Goal: Task Accomplishment & Management: Use online tool/utility

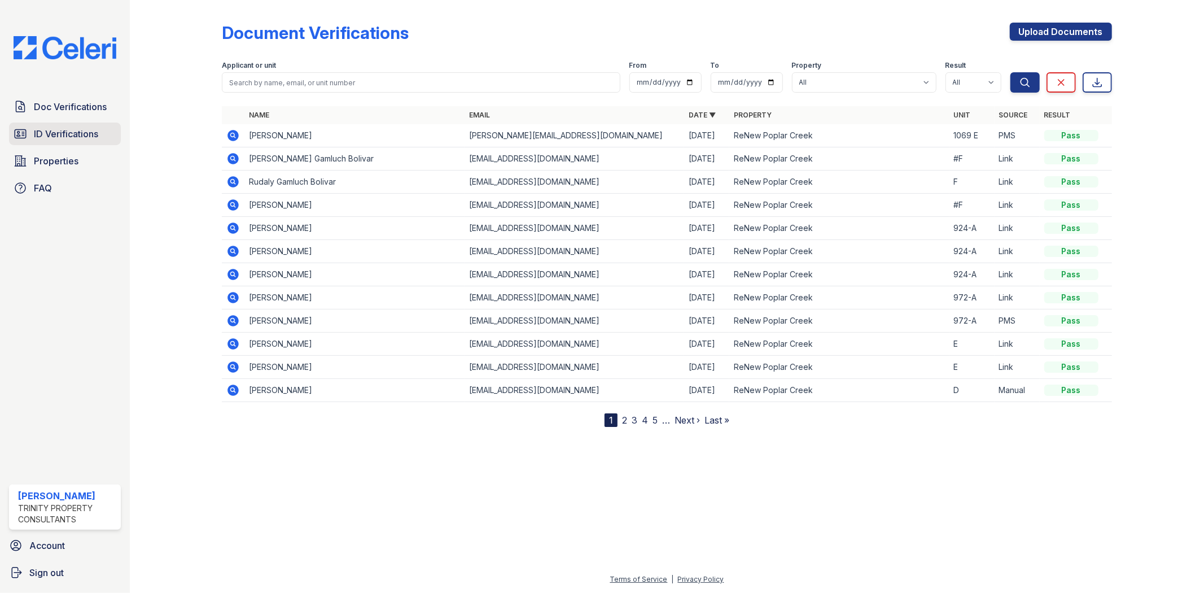
click at [72, 128] on span "ID Verifications" at bounding box center [66, 134] width 64 height 14
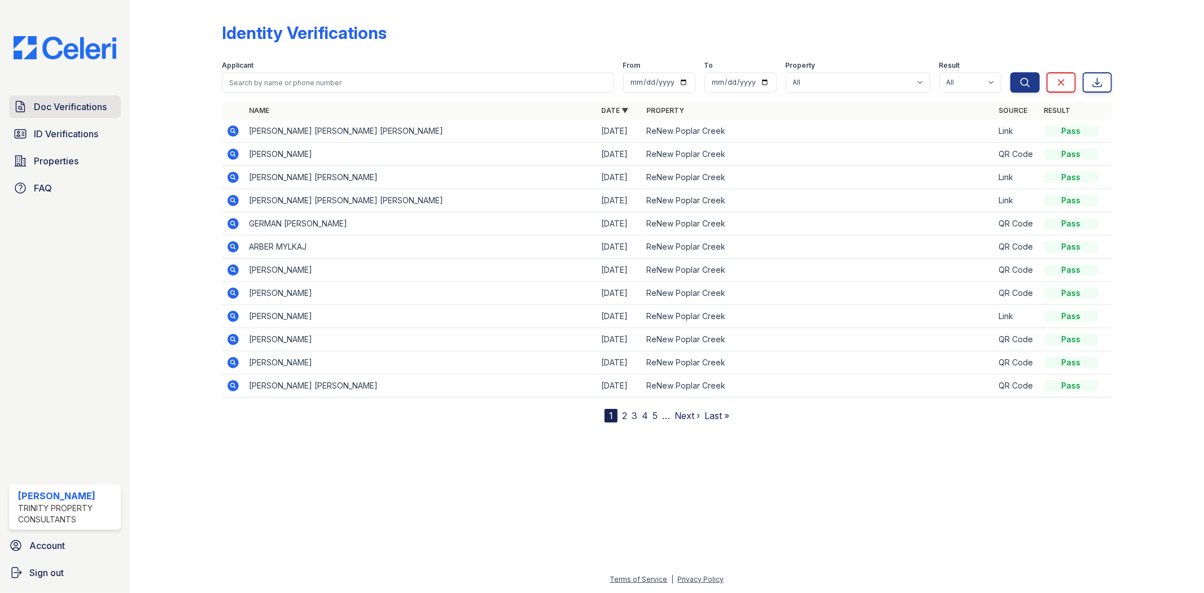
click at [44, 112] on span "Doc Verifications" at bounding box center [70, 107] width 73 height 14
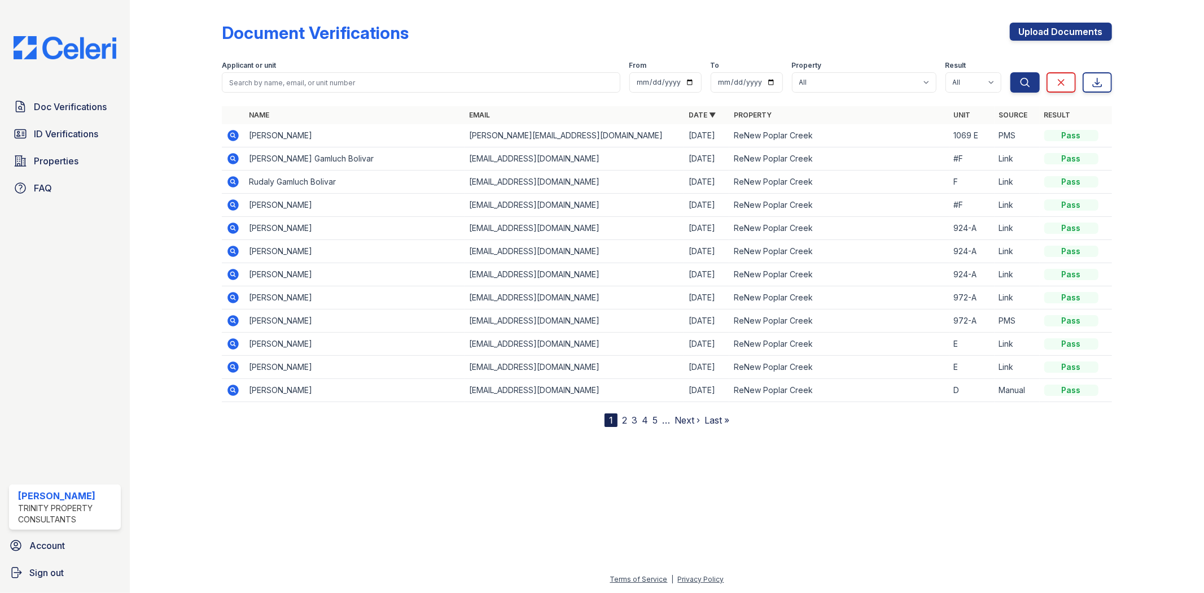
click at [231, 134] on icon at bounding box center [232, 134] width 3 height 3
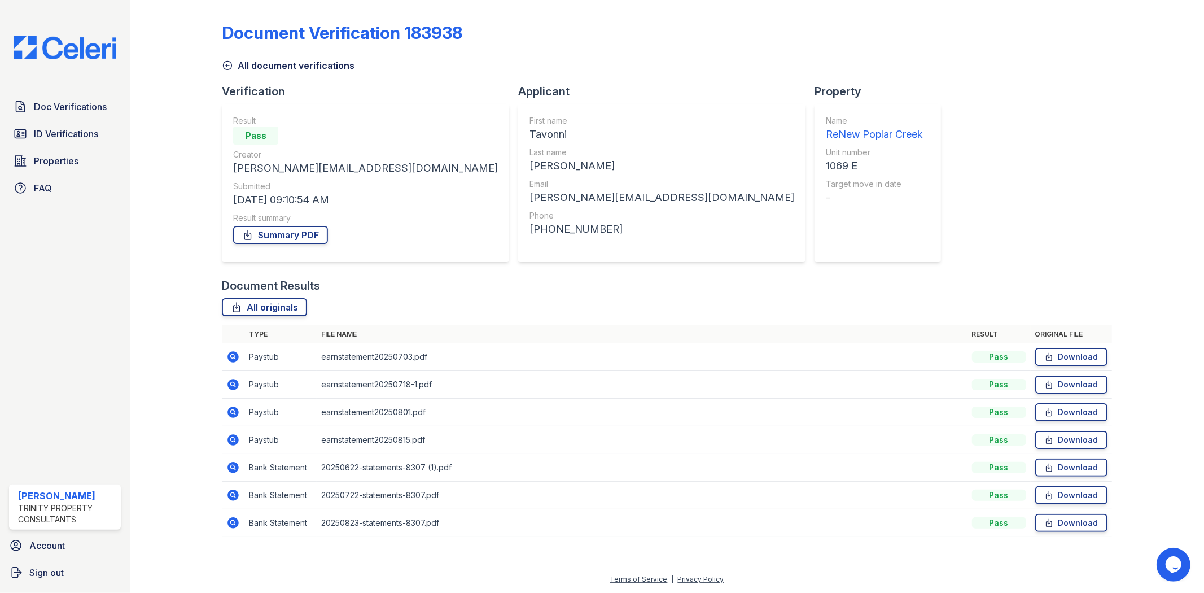
click at [238, 354] on icon at bounding box center [233, 356] width 11 height 11
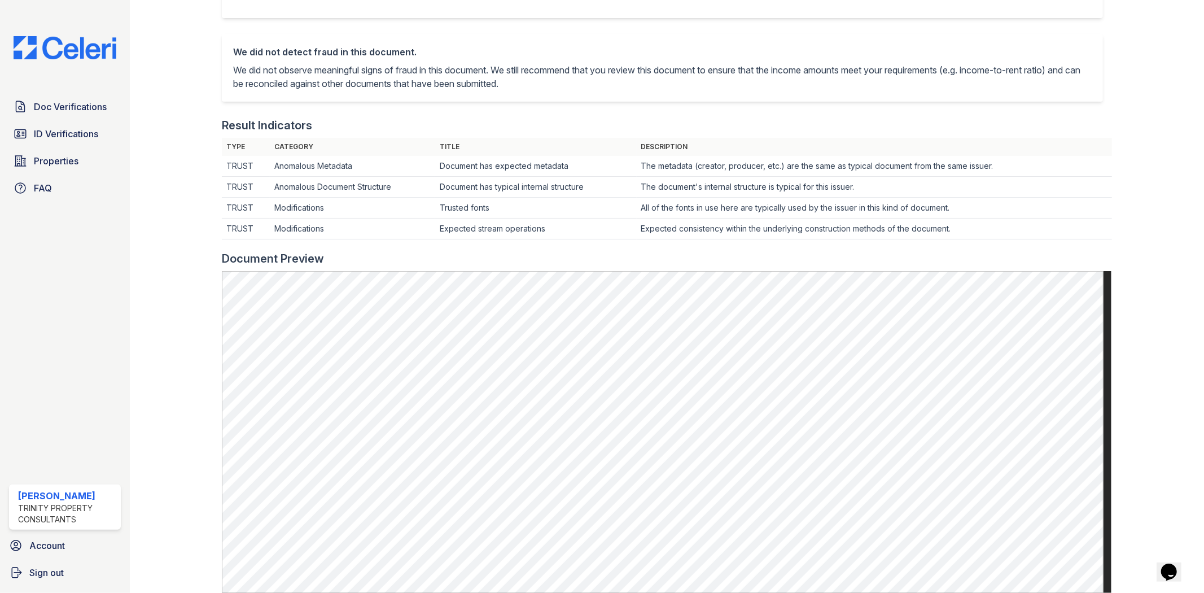
scroll to position [251, 0]
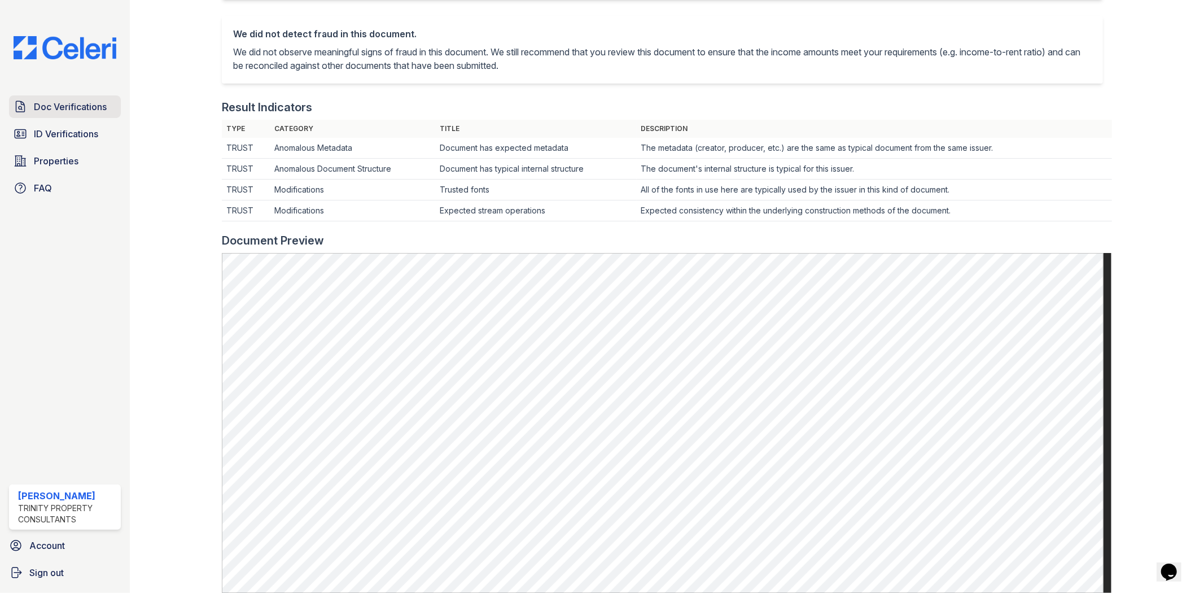
click at [72, 104] on span "Doc Verifications" at bounding box center [70, 107] width 73 height 14
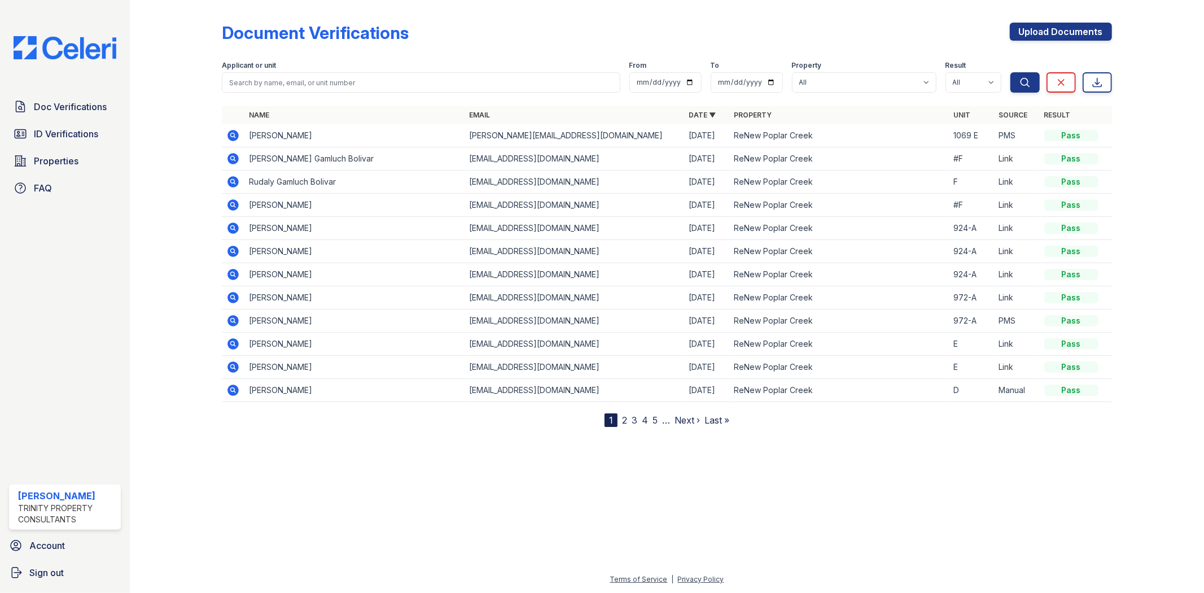
click at [234, 137] on icon at bounding box center [233, 136] width 14 height 14
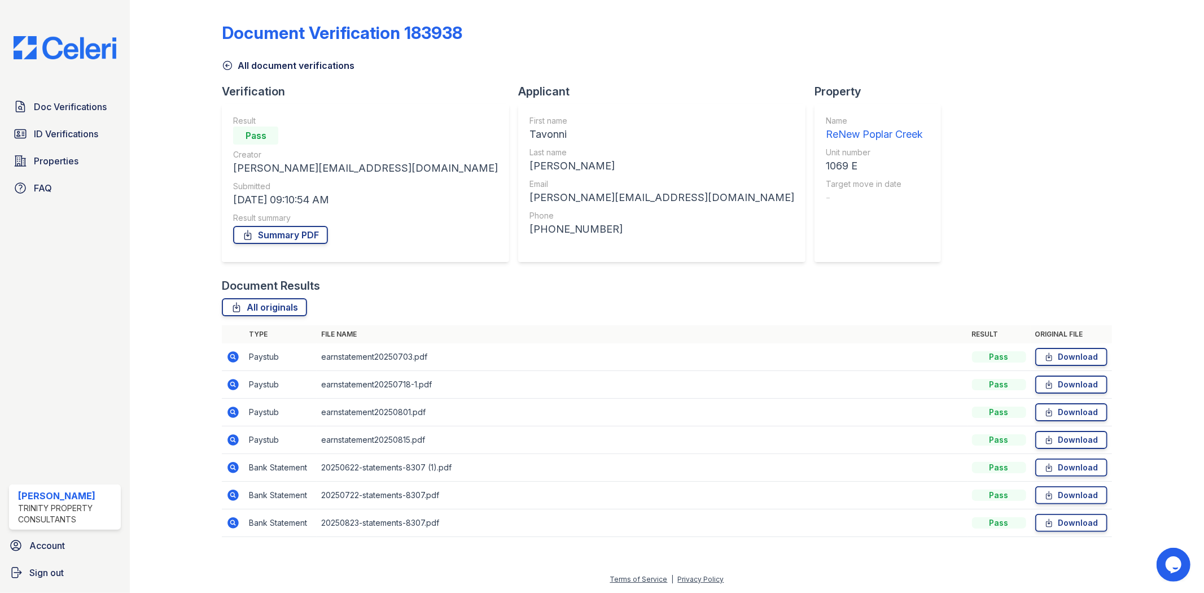
click at [230, 493] on icon at bounding box center [233, 494] width 11 height 11
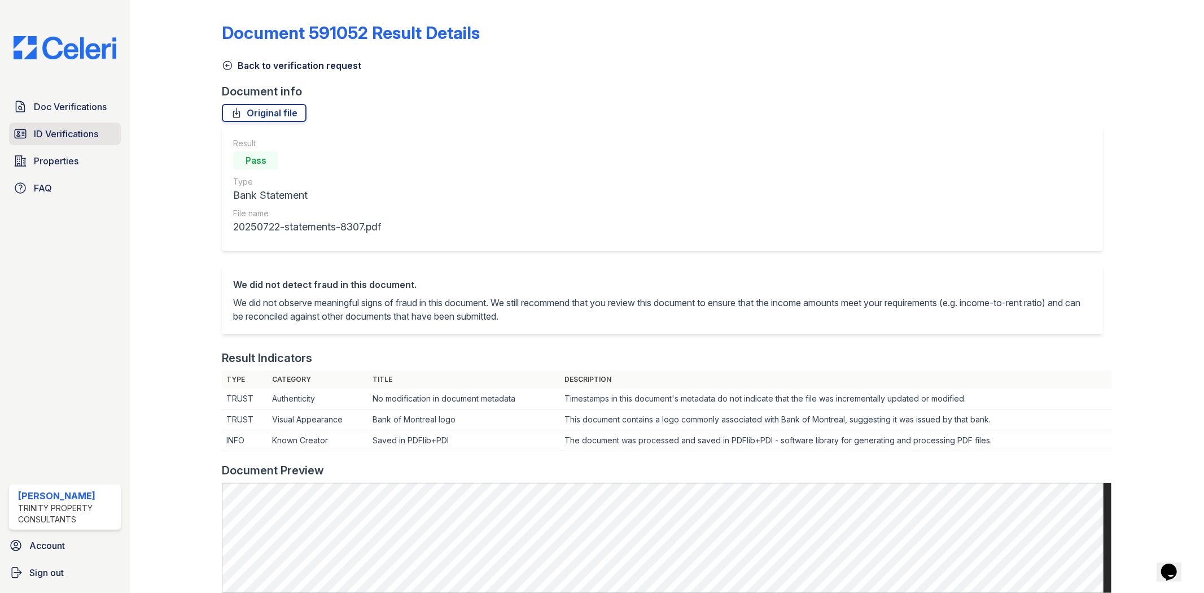
click at [69, 129] on span "ID Verifications" at bounding box center [66, 134] width 64 height 14
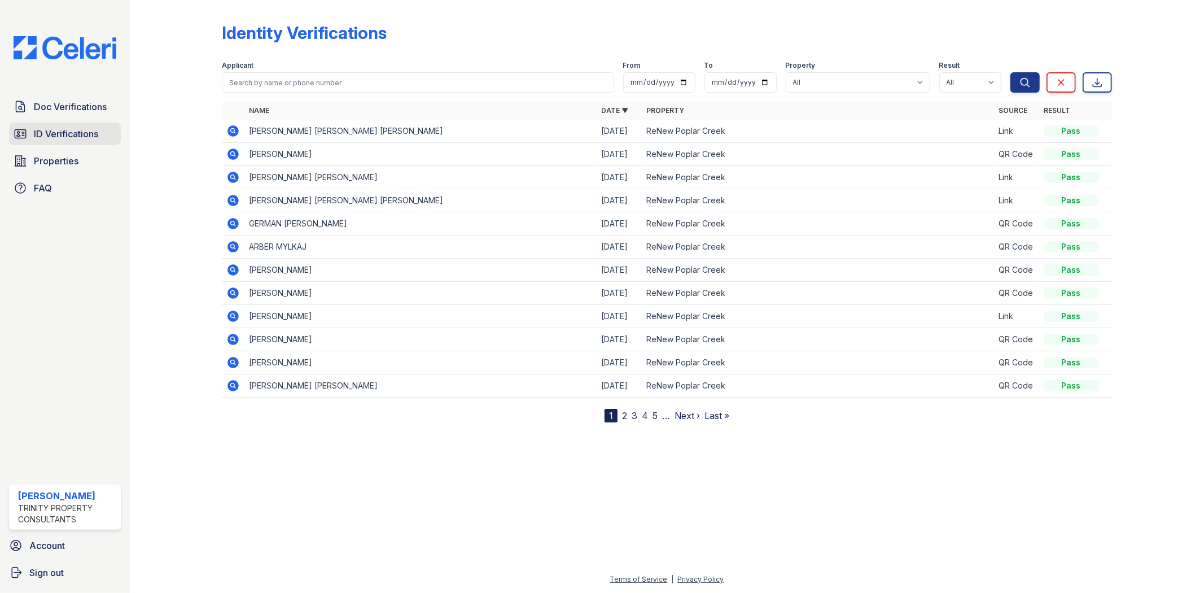
click at [85, 138] on span "ID Verifications" at bounding box center [66, 134] width 64 height 14
click at [65, 128] on span "ID Verifications" at bounding box center [66, 134] width 64 height 14
